Goal: Find contact information: Find contact information

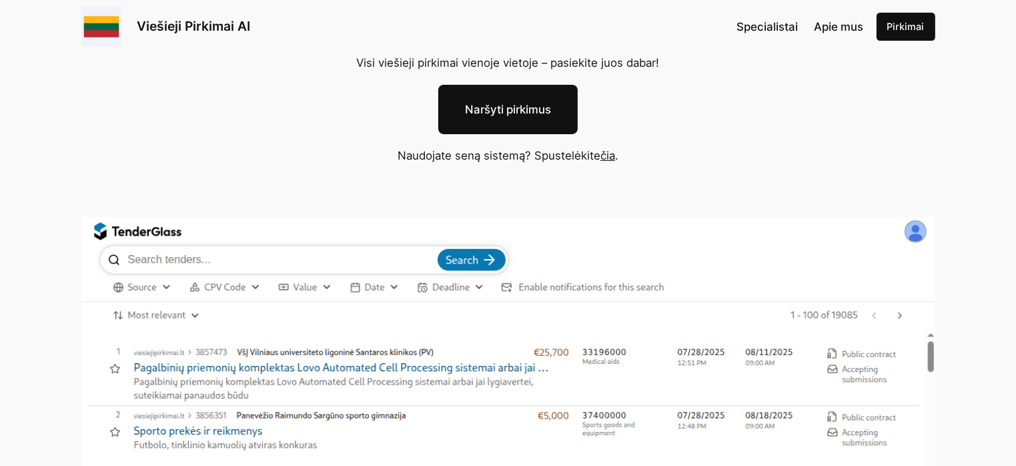
scroll to position [67, 0]
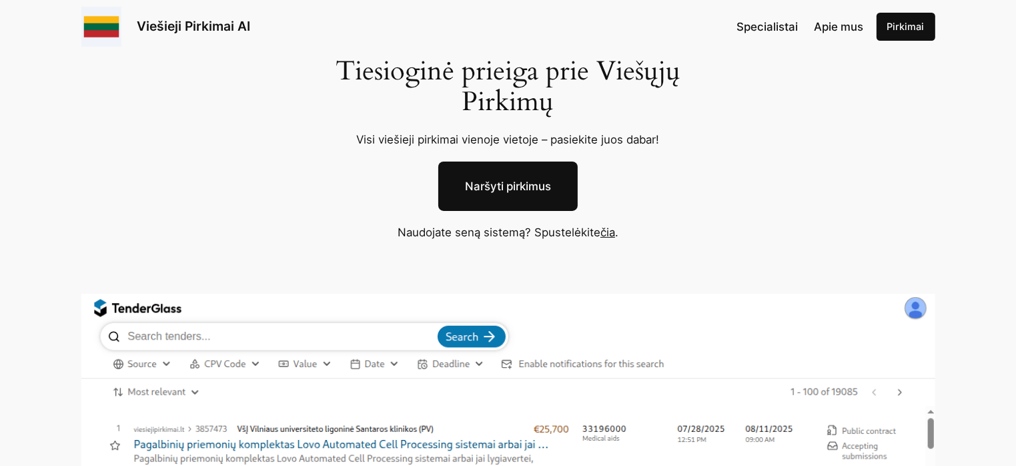
click at [206, 25] on link "Viešieji Pirkimai AI" at bounding box center [193, 26] width 113 height 16
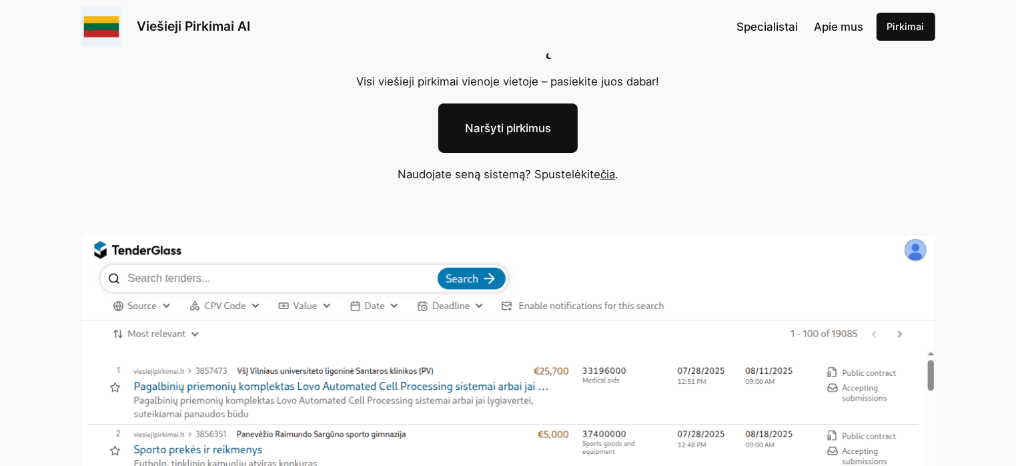
scroll to position [133, 0]
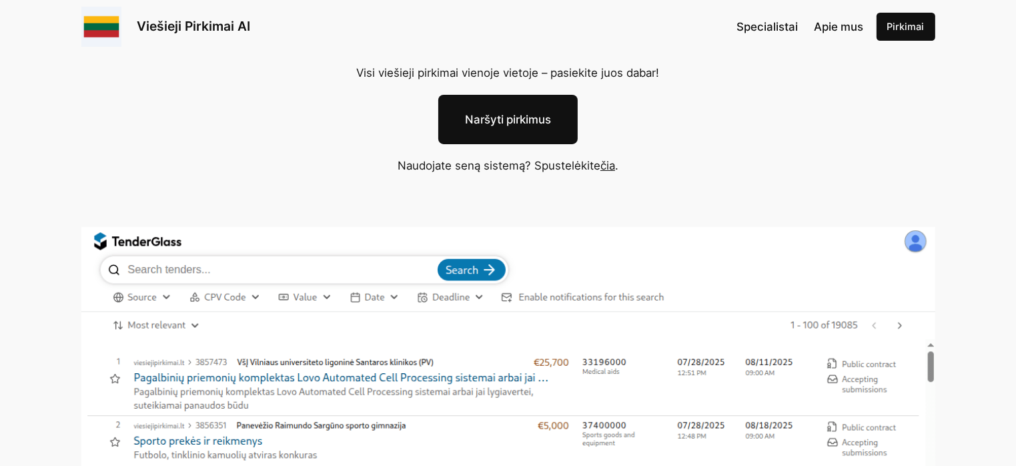
click at [827, 29] on span "Apie mus" at bounding box center [838, 26] width 49 height 13
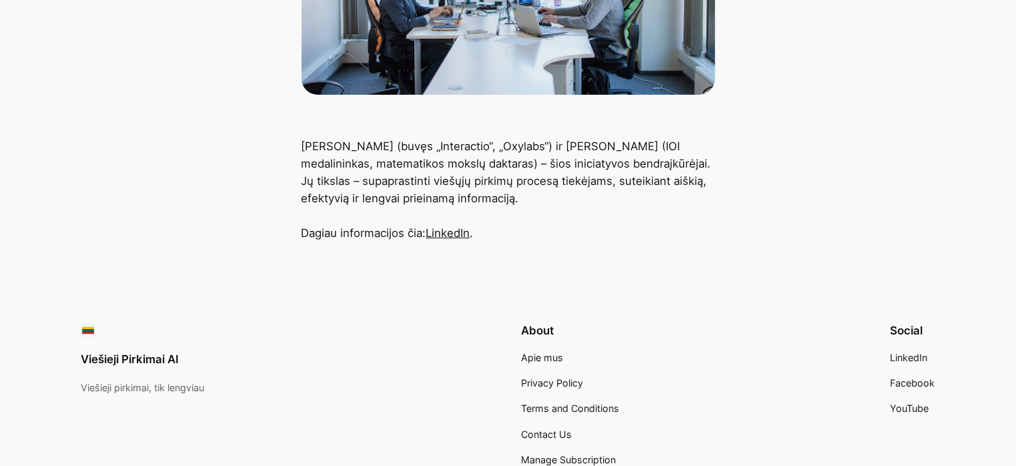
scroll to position [133, 0]
